Goal: Information Seeking & Learning: Check status

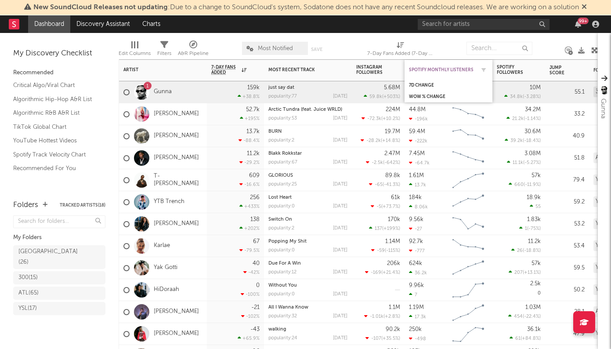
click at [424, 69] on div "Spotify Monthly Listeners" at bounding box center [442, 69] width 66 height 5
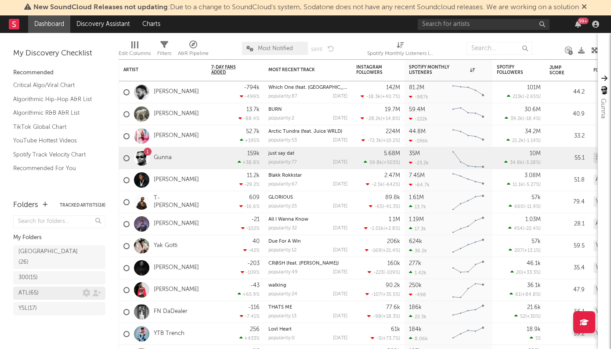
click at [36, 288] on div "ATL ( 65 )" at bounding box center [28, 293] width 20 height 11
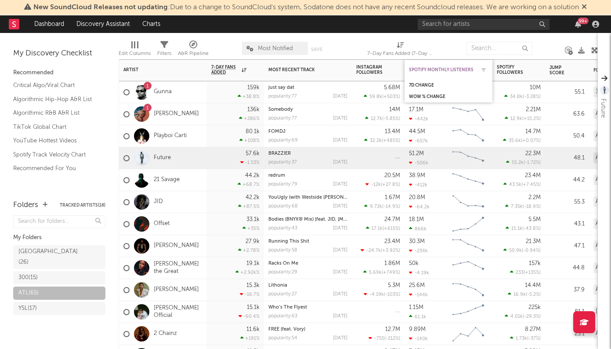
click at [430, 69] on div "Spotify Monthly Listeners" at bounding box center [442, 69] width 66 height 5
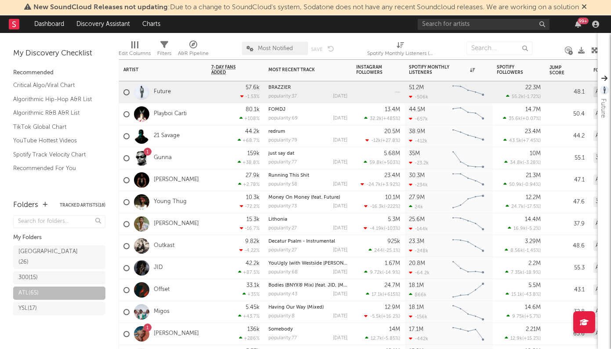
click at [440, 132] on div "38.9M -412k" at bounding box center [429, 136] width 40 height 22
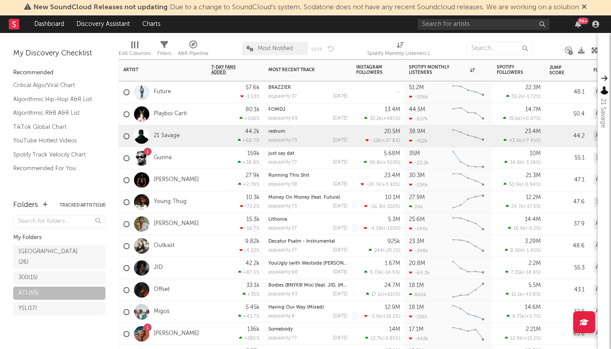
click at [435, 222] on div "25.6M -144k" at bounding box center [429, 224] width 40 height 22
